Goal: Task Accomplishment & Management: Complete application form

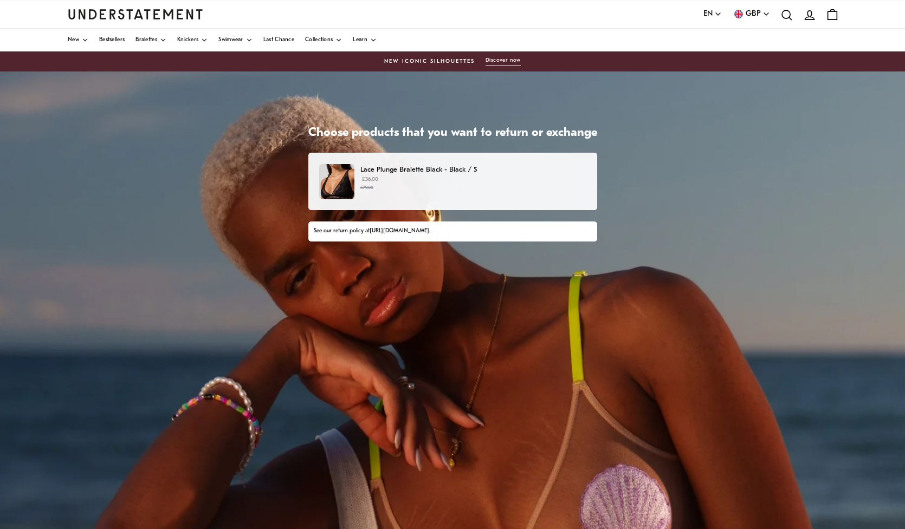
click at [550, 184] on p "£36.00 £79.00" at bounding box center [472, 184] width 225 height 16
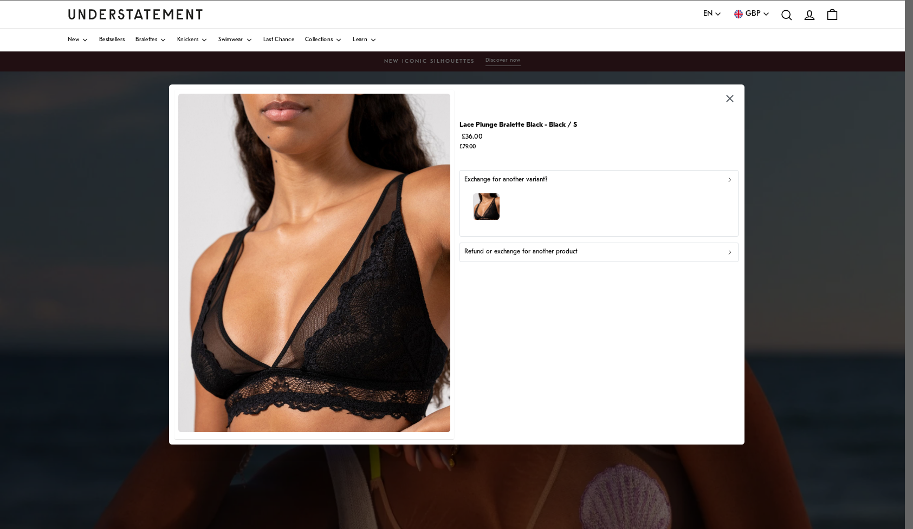
click at [608, 254] on div "Refund or exchange for another product" at bounding box center [599, 252] width 270 height 10
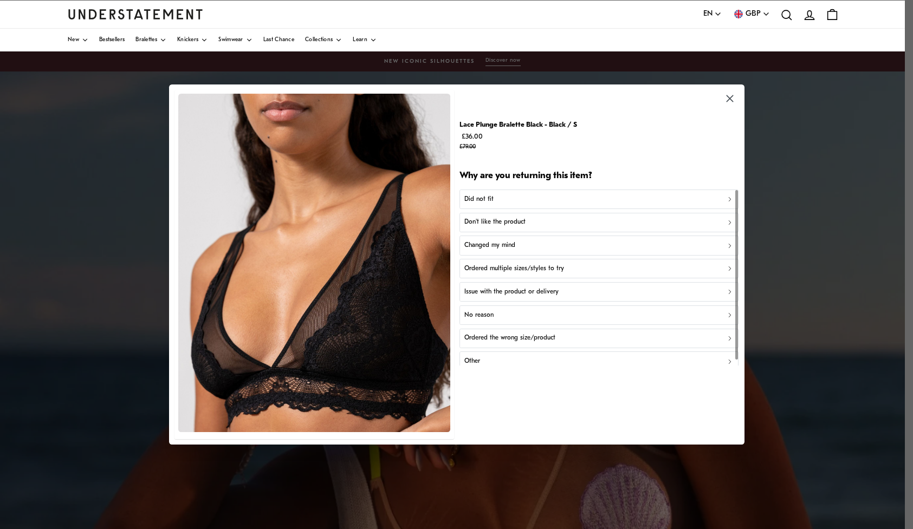
click at [544, 197] on div "Did not fit" at bounding box center [599, 199] width 270 height 10
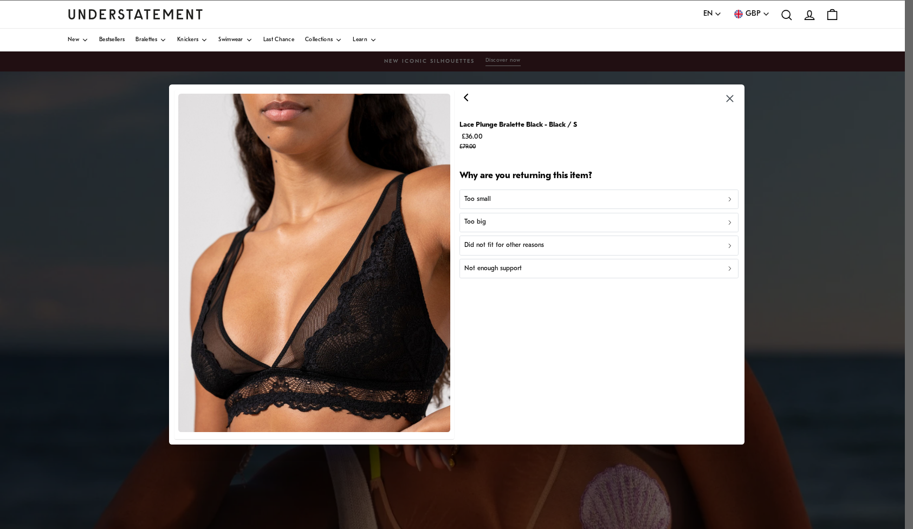
click at [521, 199] on div "Too small" at bounding box center [599, 199] width 270 height 10
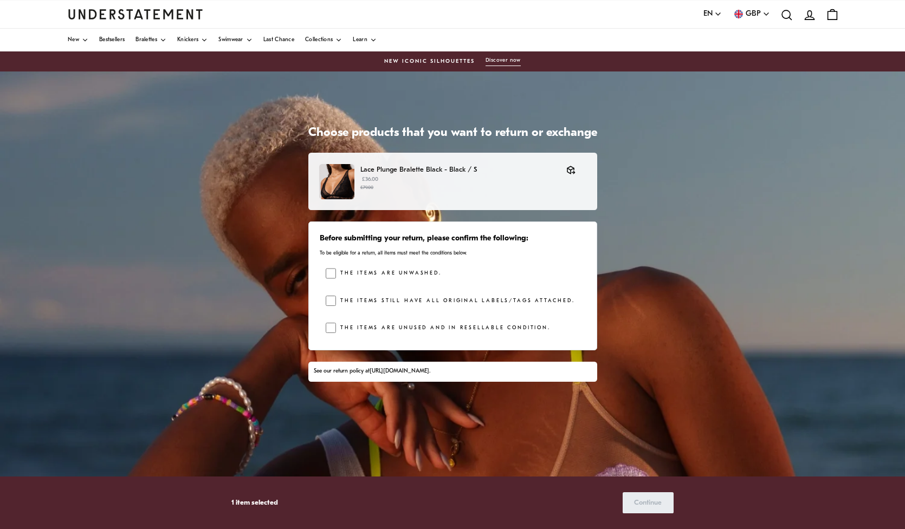
click at [382, 268] on label "The items are unwashed." at bounding box center [388, 273] width 105 height 11
click at [371, 297] on label "The items still have all original labels/tags attached." at bounding box center [455, 301] width 238 height 11
click at [376, 326] on label "The items are unused and in resellable condition." at bounding box center [443, 328] width 214 height 11
click at [648, 509] on span "Continue" at bounding box center [648, 503] width 28 height 20
